Goal: Task Accomplishment & Management: Manage account settings

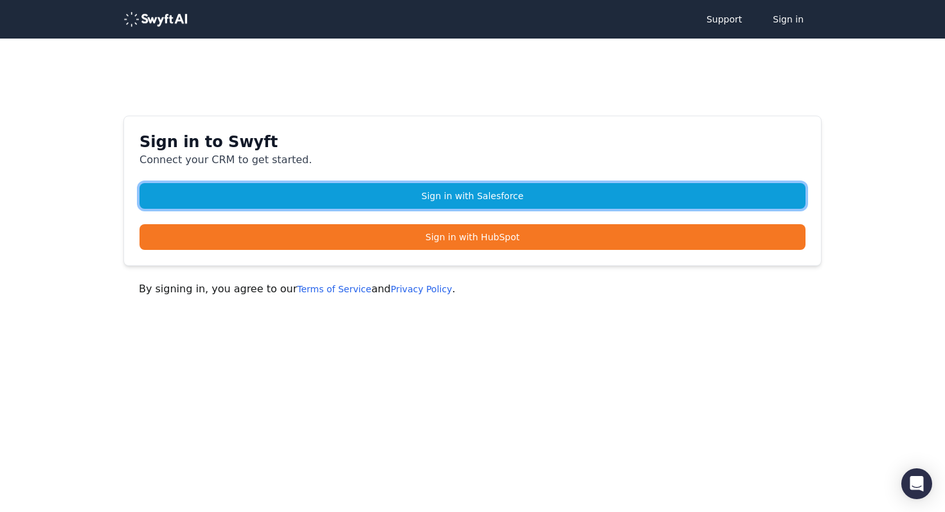
click at [497, 192] on link "Sign in with Salesforce" at bounding box center [472, 196] width 666 height 26
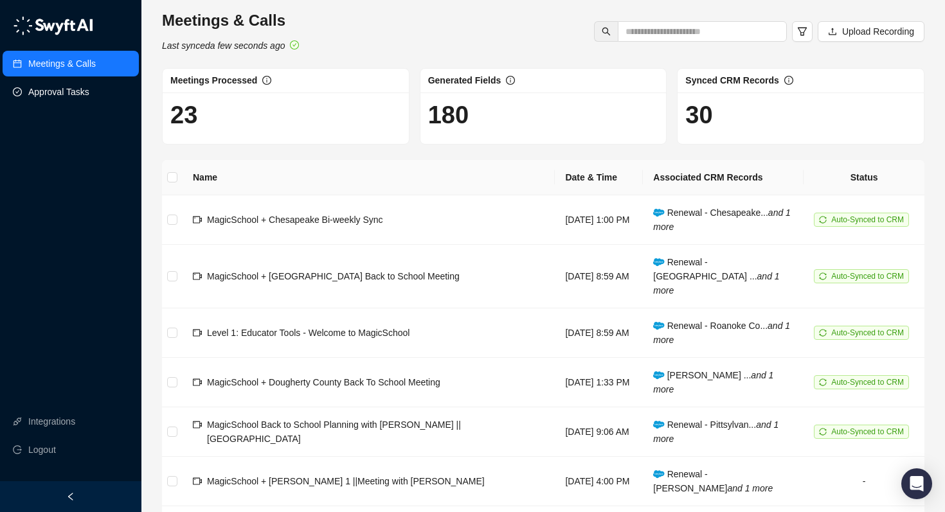
click at [65, 94] on link "Approval Tasks" at bounding box center [58, 92] width 61 height 26
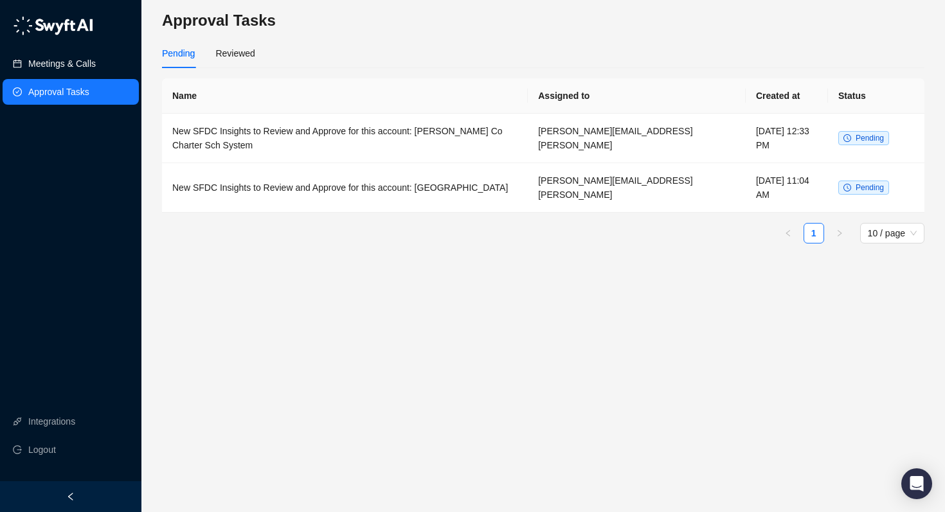
click at [65, 60] on link "Meetings & Calls" at bounding box center [61, 64] width 67 height 26
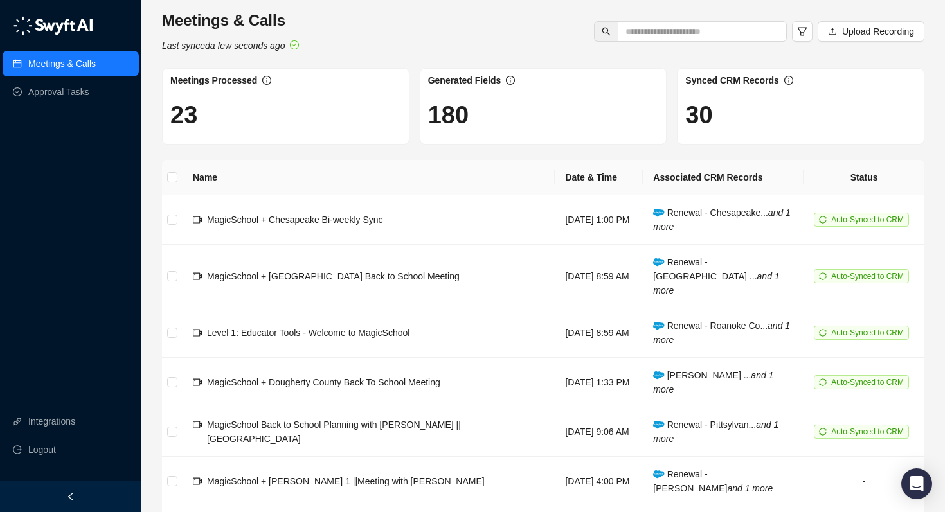
click at [69, 496] on icon "left" at bounding box center [70, 497] width 4 height 8
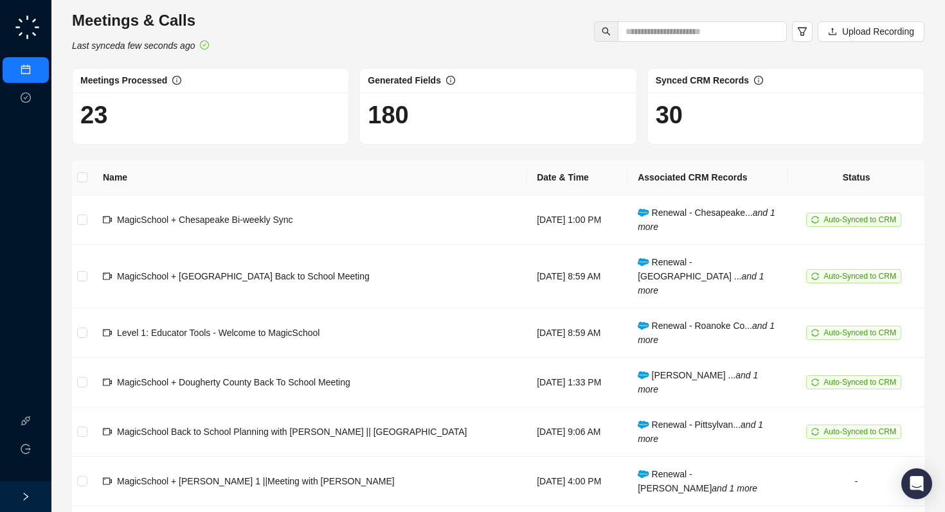
click at [20, 500] on div at bounding box center [25, 496] width 51 height 31
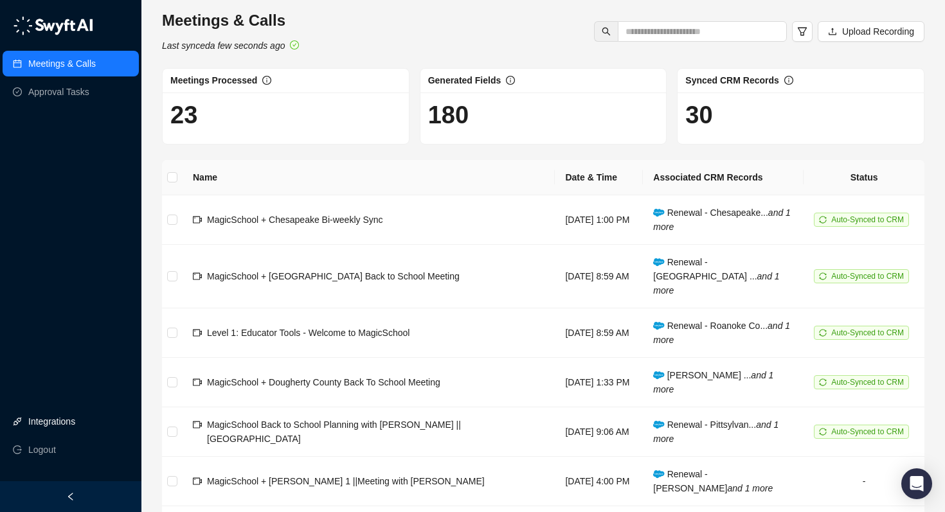
click at [73, 415] on link "Integrations" at bounding box center [51, 422] width 47 height 26
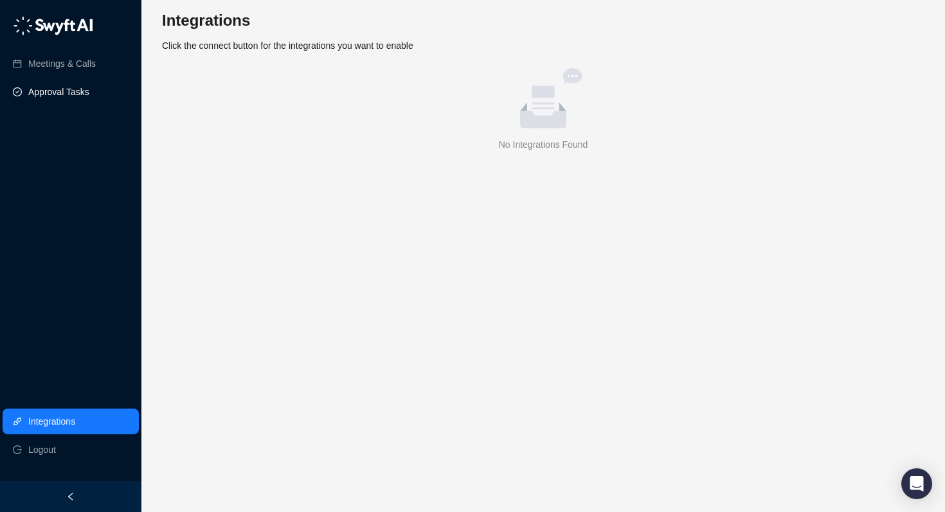
click at [64, 91] on link "Approval Tasks" at bounding box center [58, 92] width 61 height 26
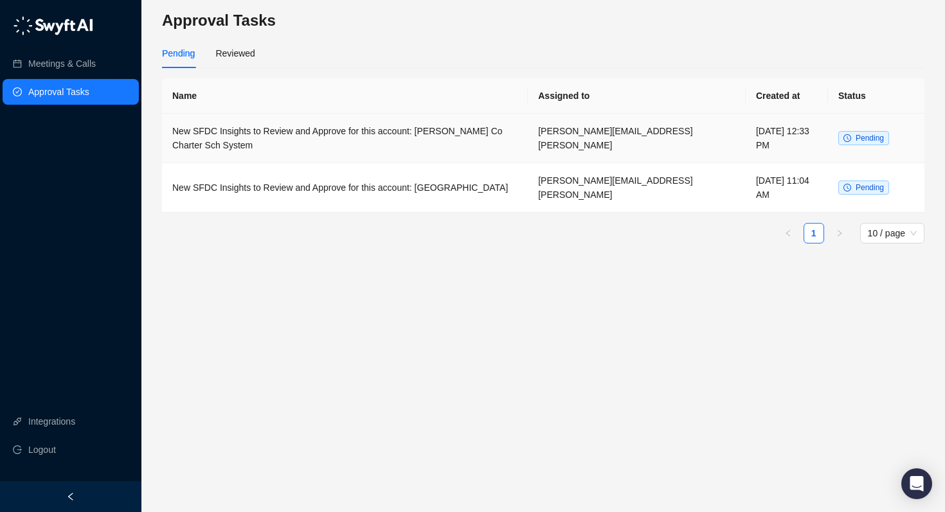
click at [397, 139] on td "New SFDC Insights to Review and Approve for this account: [PERSON_NAME] Co Char…" at bounding box center [345, 138] width 366 height 49
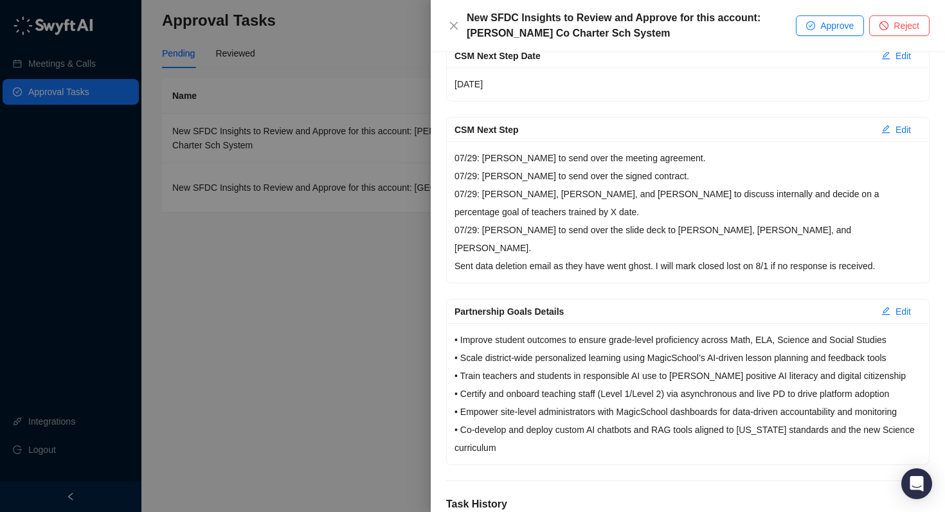
scroll to position [332, 0]
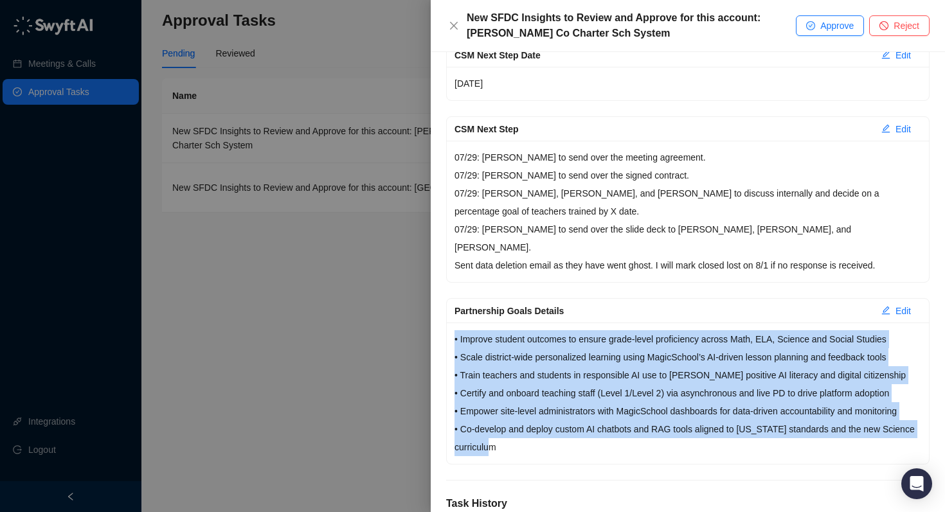
drag, startPoint x: 533, startPoint y: 431, endPoint x: 455, endPoint y: 325, distance: 131.5
click at [455, 330] on p "• Improve student outcomes to ensure grade-level proficiency across Math, ELA, …" at bounding box center [687, 393] width 467 height 126
copy p "• Improve student outcomes to ensure grade-level proficiency across Math, ELA, …"
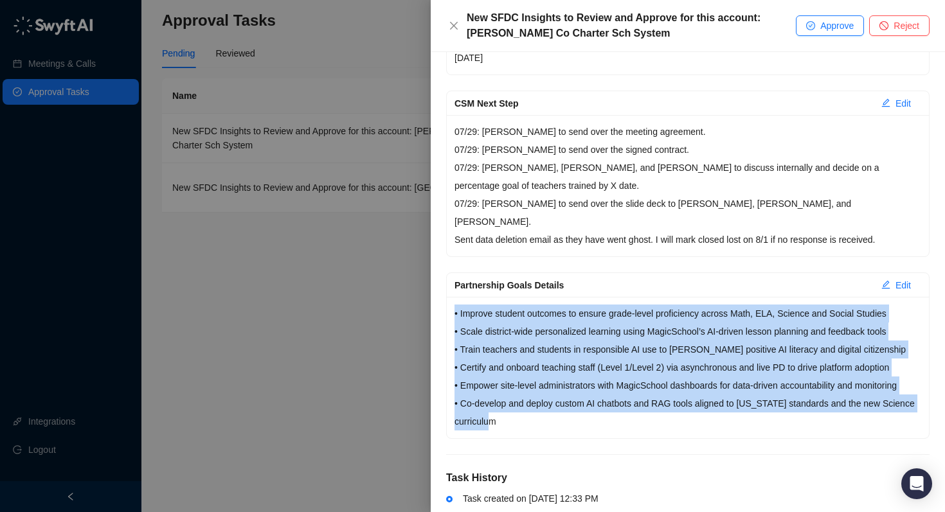
scroll to position [388, 0]
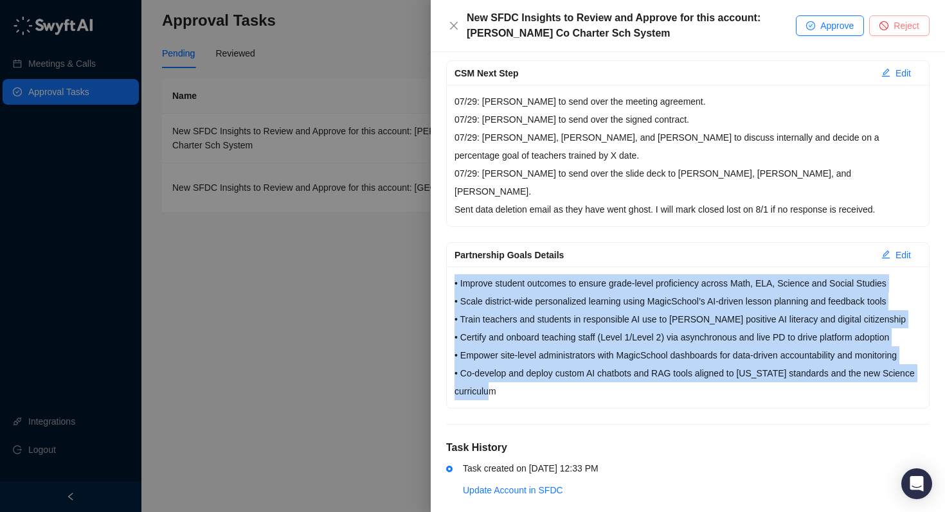
click at [884, 29] on icon "stop" at bounding box center [885, 26] width 8 height 8
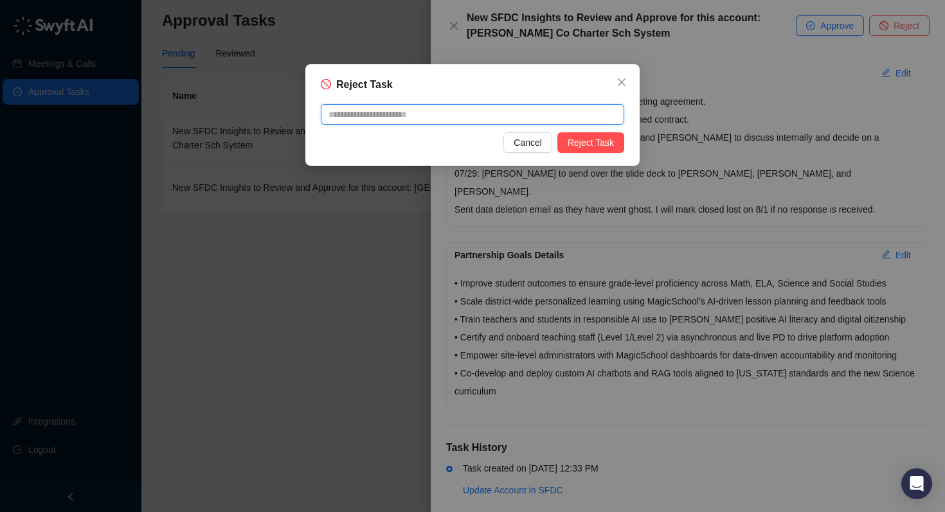
click at [595, 115] on textarea at bounding box center [472, 114] width 303 height 21
click at [618, 87] on button "Close" at bounding box center [621, 82] width 21 height 21
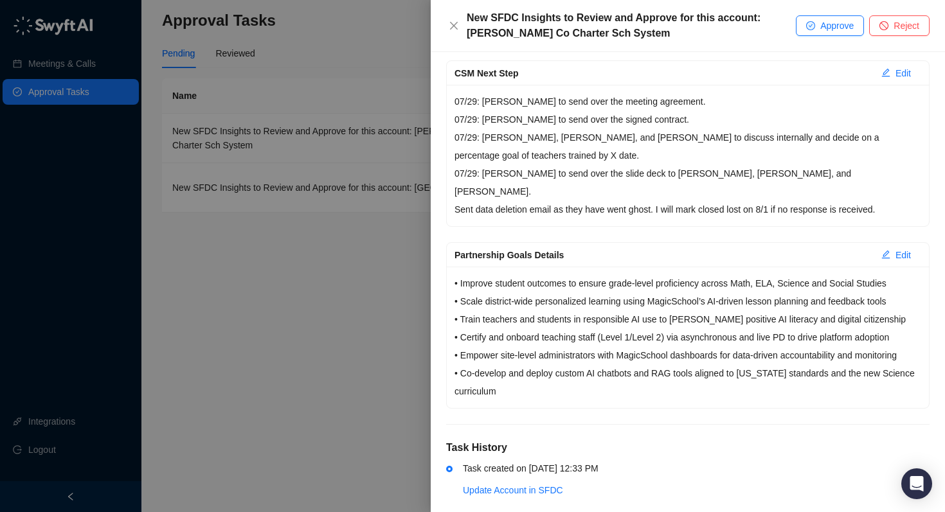
scroll to position [309, 0]
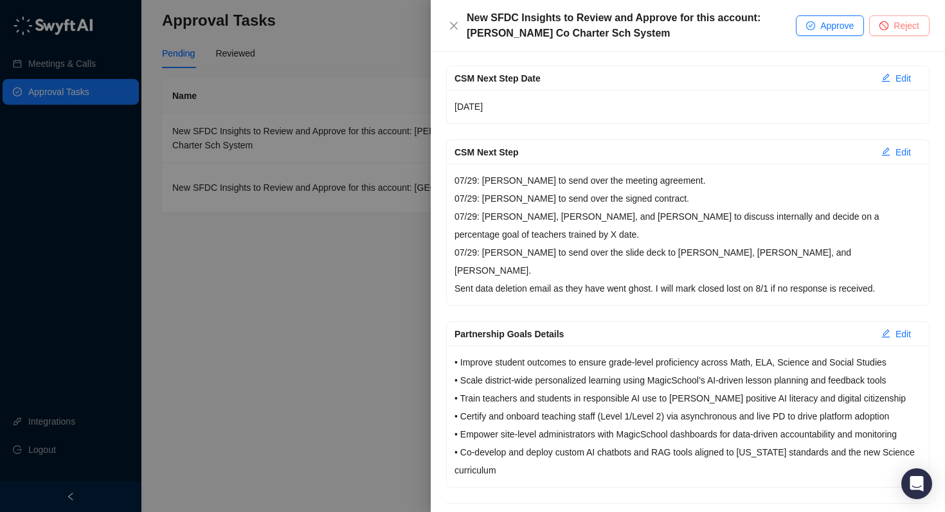
click at [889, 21] on button "Reject" at bounding box center [899, 25] width 60 height 21
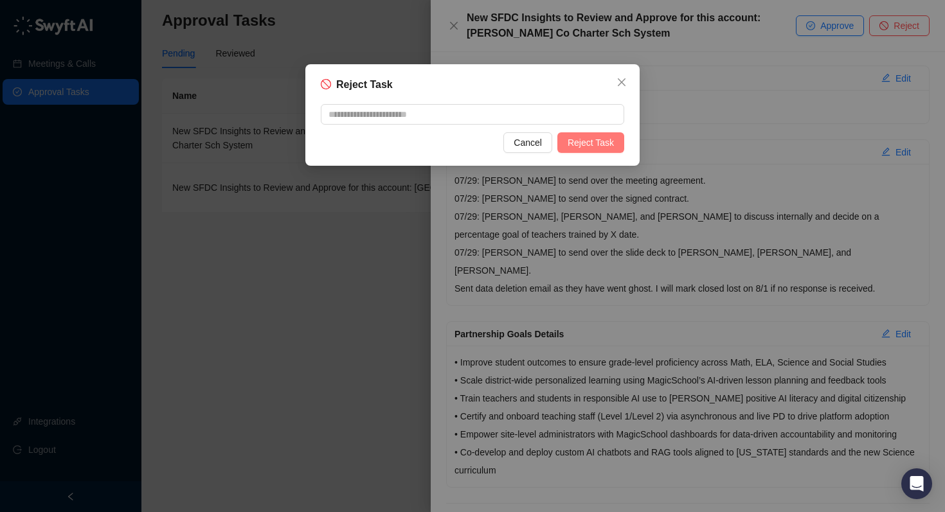
click at [599, 148] on span "Reject Task" at bounding box center [591, 143] width 46 height 14
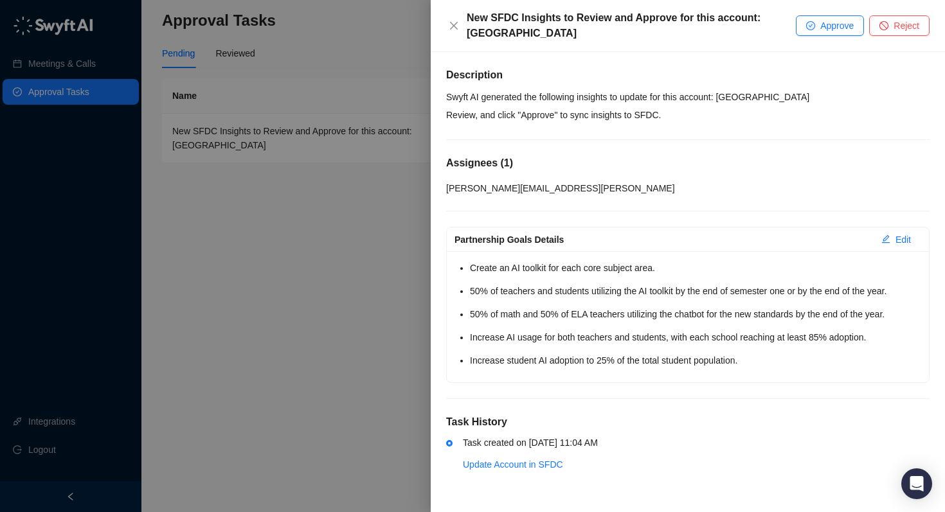
click at [753, 358] on li "Increase student AI adoption to 25% of the total student population." at bounding box center [695, 361] width 451 height 18
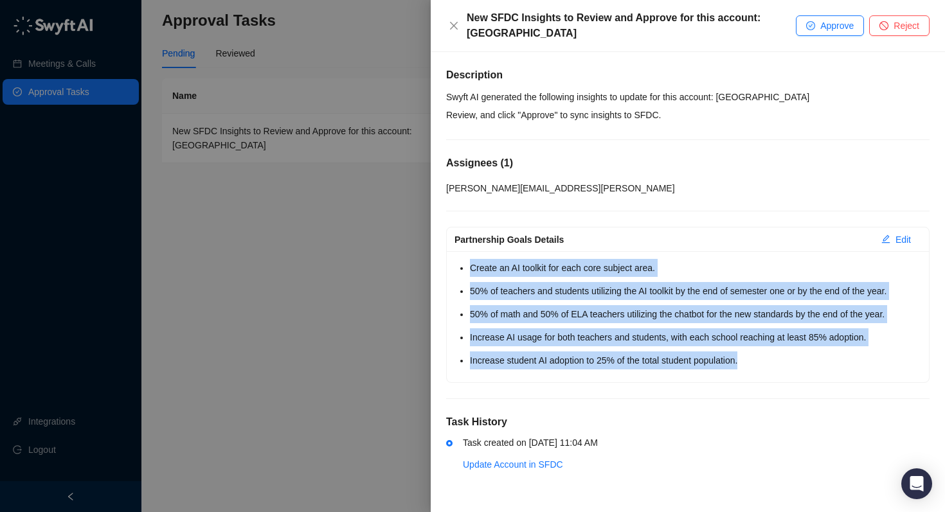
drag, startPoint x: 753, startPoint y: 362, endPoint x: 469, endPoint y: 264, distance: 301.2
click at [469, 264] on div "Create an AI toolkit for each core subject area. 50% of teachers and students u…" at bounding box center [688, 316] width 482 height 131
click at [512, 275] on li "Create an AI toolkit for each core subject area." at bounding box center [695, 268] width 451 height 18
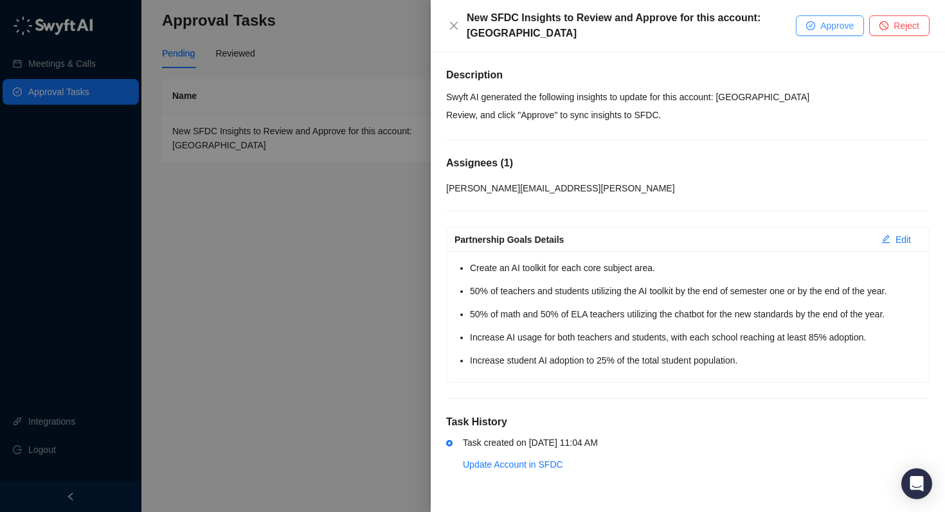
click at [839, 24] on span "Approve" at bounding box center [836, 26] width 33 height 14
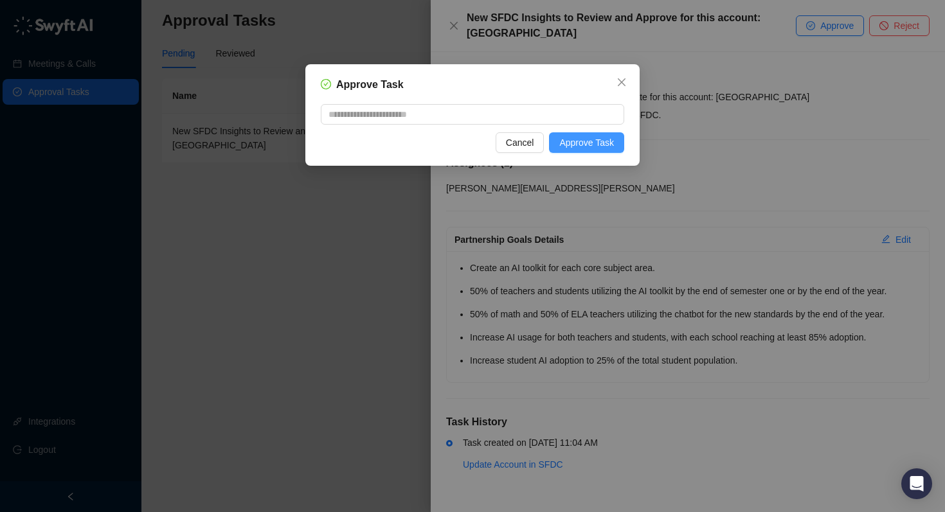
click at [589, 136] on span "Approve Task" at bounding box center [586, 143] width 55 height 14
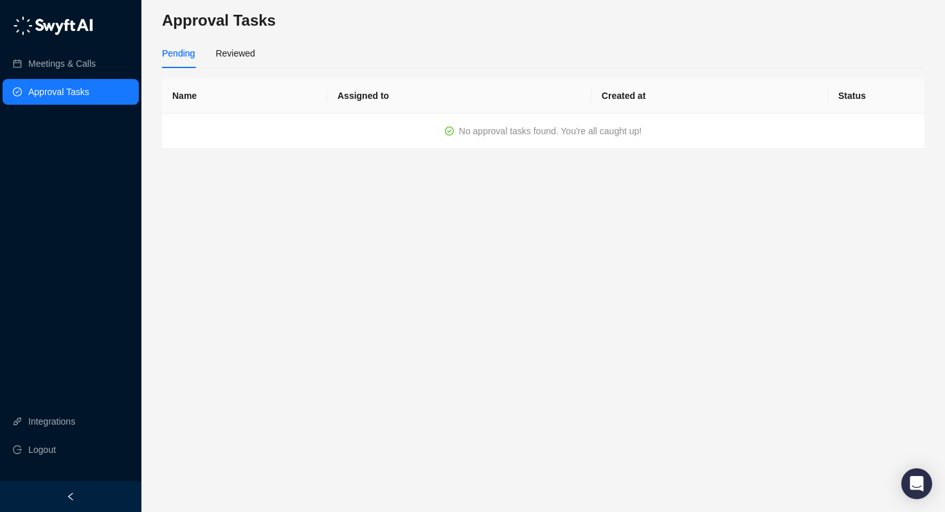
click at [69, 19] on img at bounding box center [53, 25] width 80 height 19
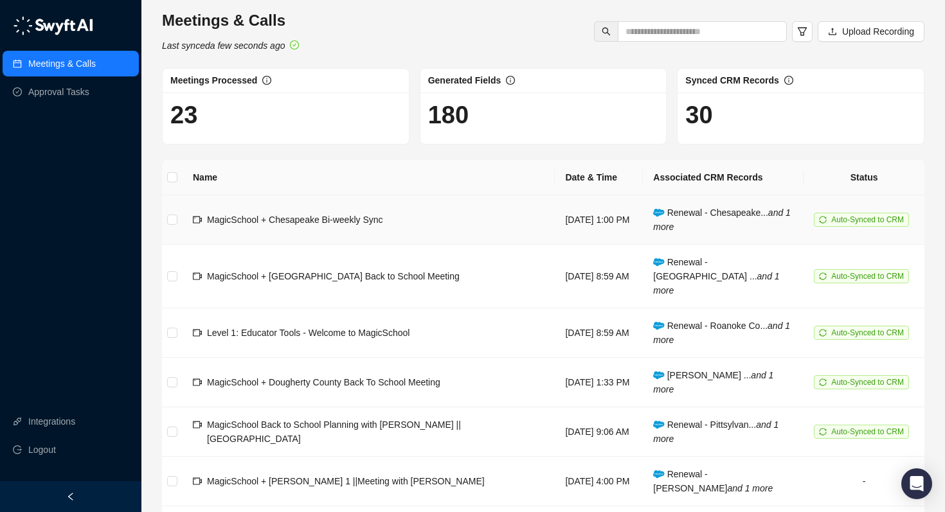
click at [841, 219] on span "Auto-Synced to CRM" at bounding box center [867, 219] width 73 height 9
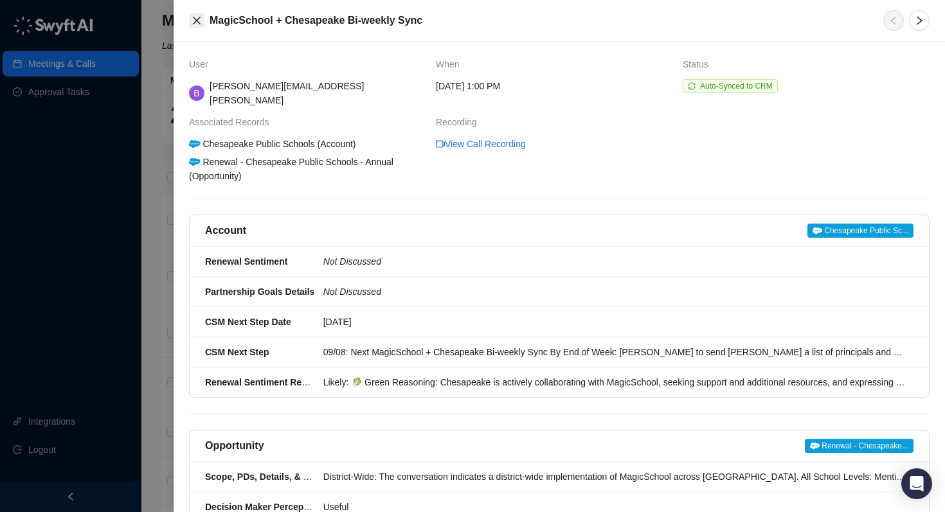
click at [195, 26] on button "Close" at bounding box center [196, 20] width 15 height 15
